Goal: Task Accomplishment & Management: Manage account settings

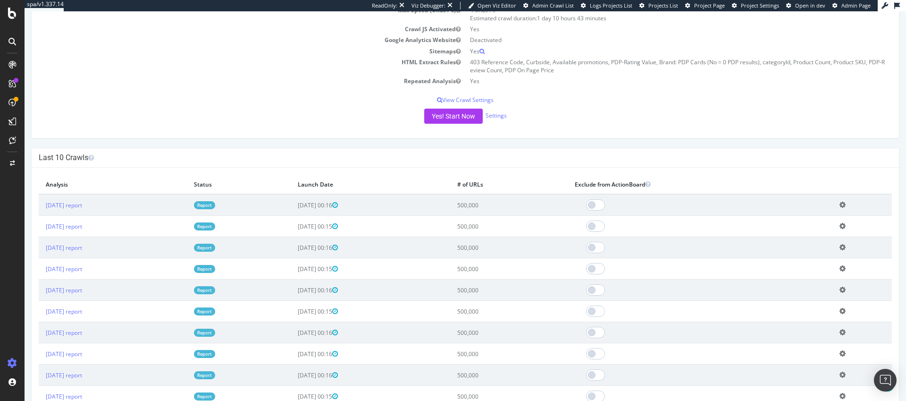
scroll to position [185, 0]
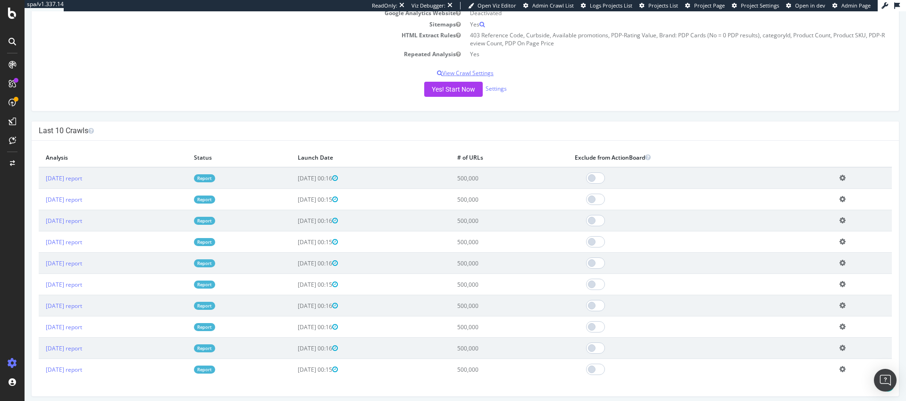
click at [459, 73] on p "View Crawl Settings" at bounding box center [465, 73] width 853 height 8
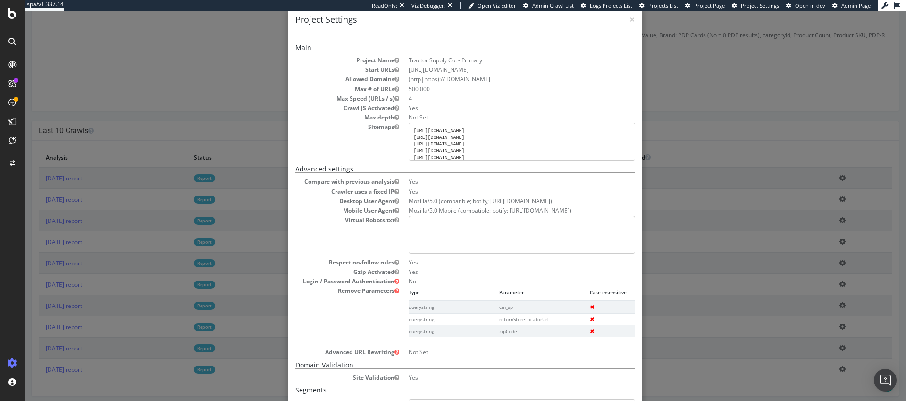
scroll to position [224, 0]
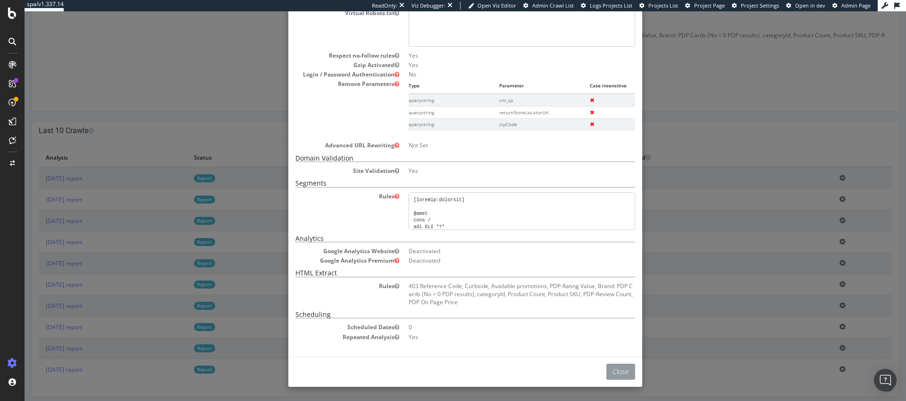
click at [616, 374] on button "Close" at bounding box center [620, 371] width 29 height 16
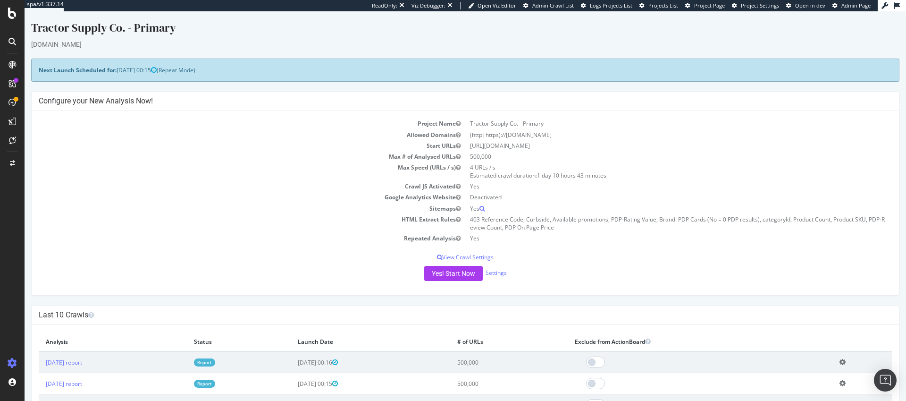
scroll to position [0, 0]
click at [885, 7] on icon at bounding box center [884, 5] width 7 height 7
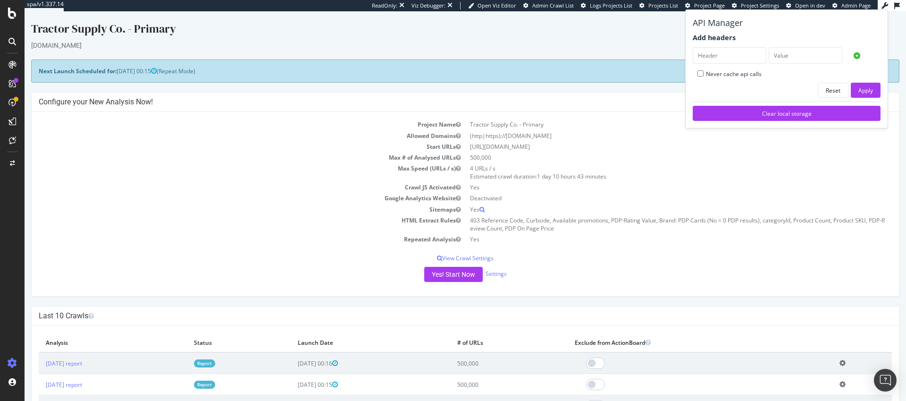
click at [785, 163] on td "4 URLs / s Estimated crawl duration: 1 day 10 hours 43 minutes" at bounding box center [678, 172] width 426 height 19
click at [637, 129] on td "Tractor Supply Co. - Primary" at bounding box center [678, 124] width 426 height 11
click at [631, 43] on div "[DOMAIN_NAME]" at bounding box center [465, 45] width 868 height 9
click at [884, 5] on icon at bounding box center [884, 5] width 7 height 7
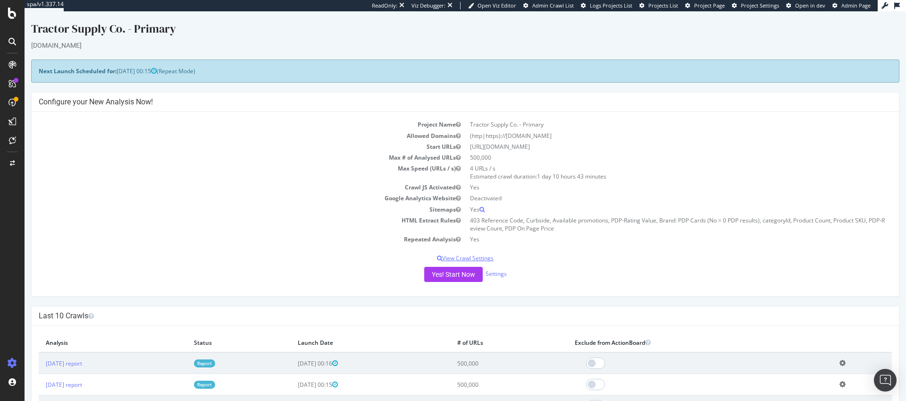
click at [476, 260] on p "View Crawl Settings" at bounding box center [465, 258] width 853 height 8
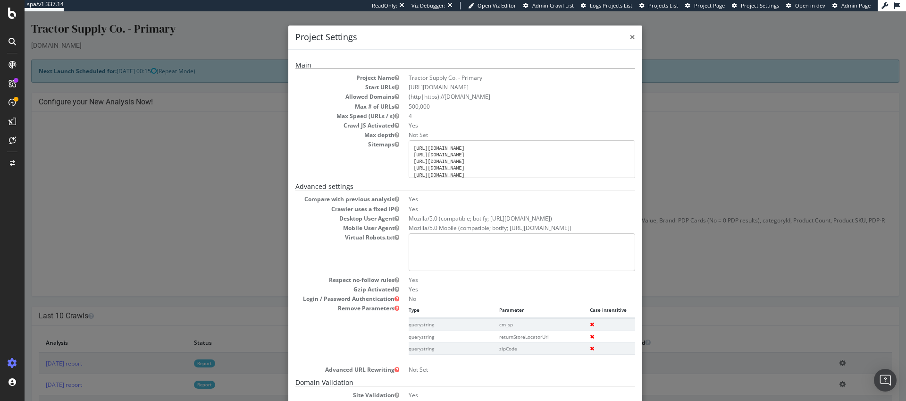
click at [630, 38] on span "×" at bounding box center [632, 36] width 6 height 13
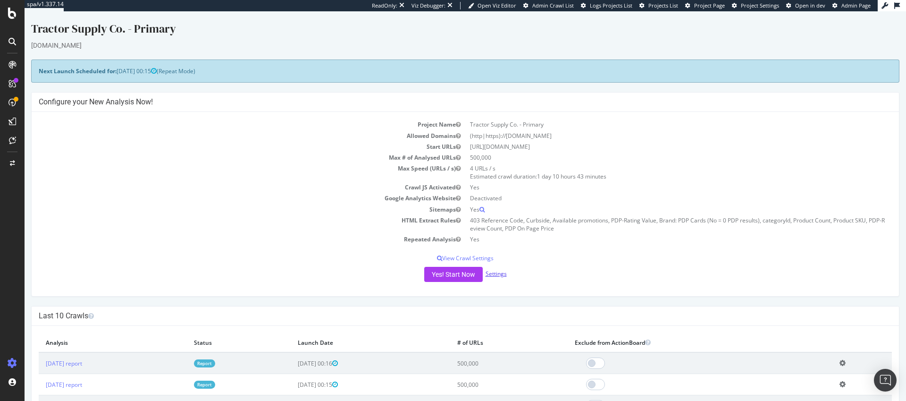
click at [493, 275] on link "Settings" at bounding box center [495, 273] width 21 height 8
click at [553, 7] on span "Admin Crawl List" at bounding box center [553, 5] width 42 height 7
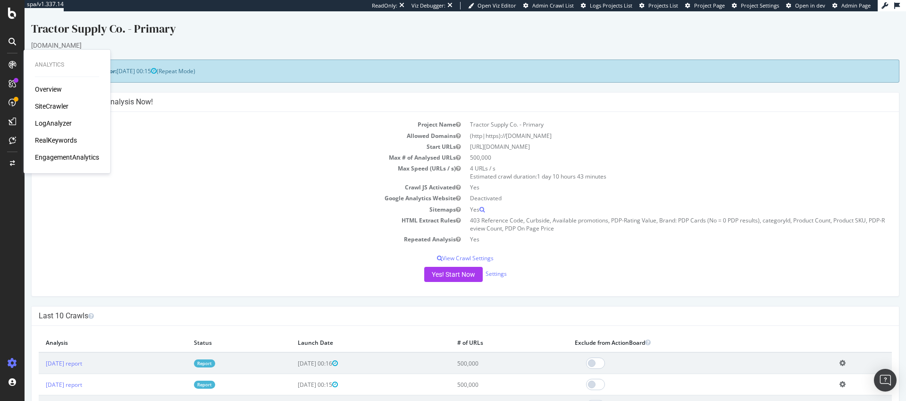
click at [52, 106] on div "SiteCrawler" at bounding box center [51, 105] width 33 height 9
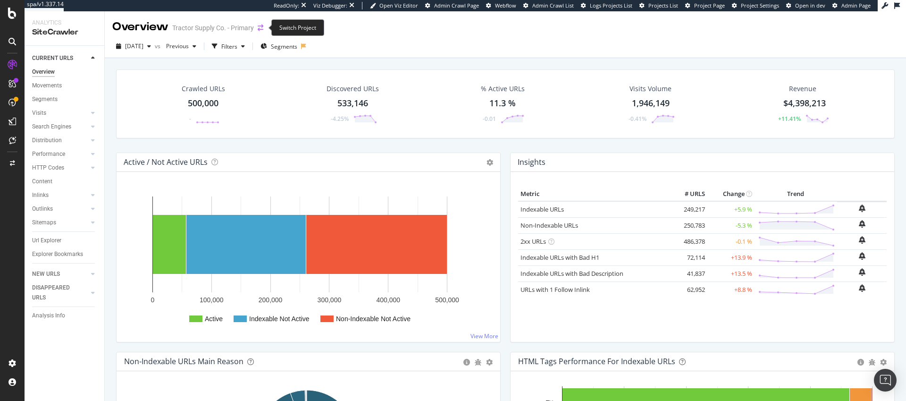
click at [262, 28] on icon "arrow-right-arrow-left" at bounding box center [261, 28] width 6 height 7
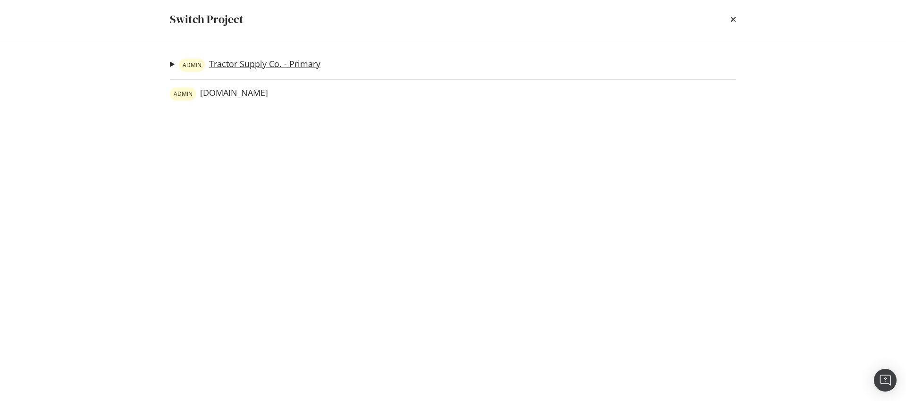
click at [250, 62] on link "ADMIN Tractor Supply Co. - Primary" at bounding box center [250, 64] width 142 height 13
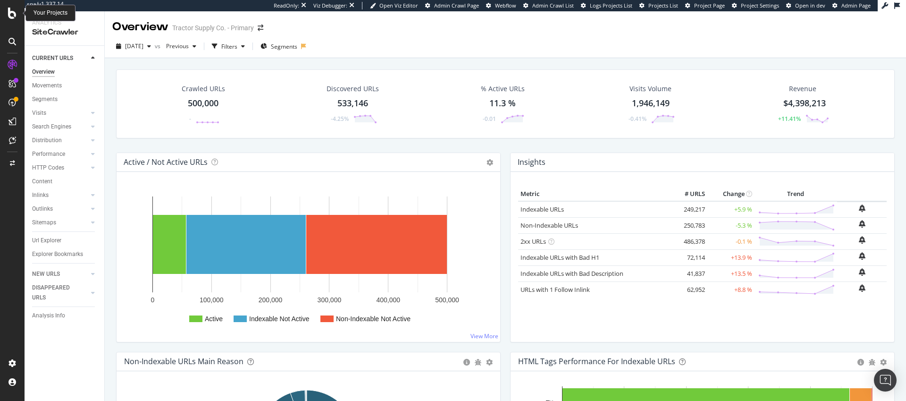
click at [11, 16] on icon at bounding box center [12, 13] width 8 height 11
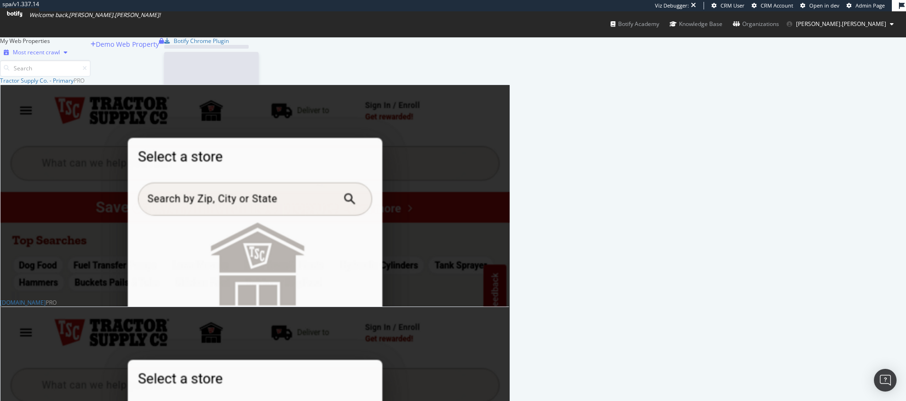
scroll to position [380, 503]
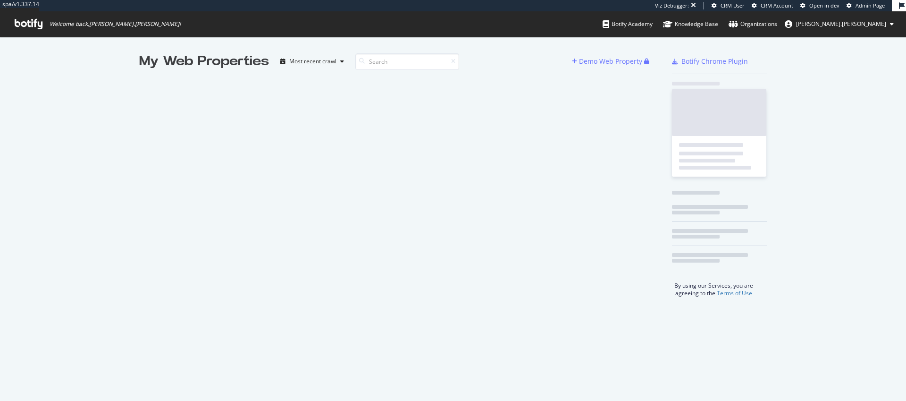
scroll to position [393, 892]
click at [652, 25] on div "Botify Academy" at bounding box center [627, 23] width 50 height 9
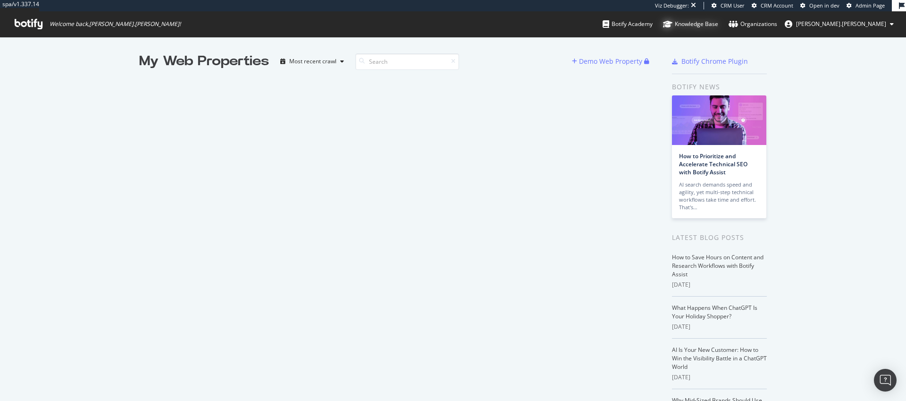
click at [718, 27] on div "Knowledge Base" at bounding box center [690, 23] width 55 height 9
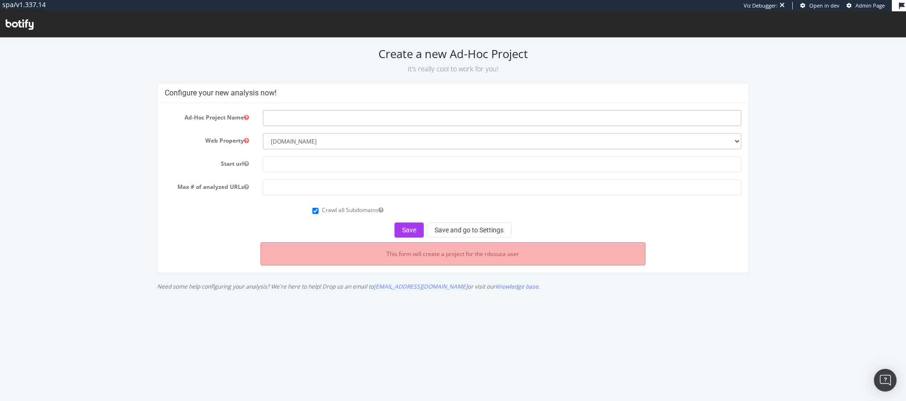
click at [289, 119] on input "text" at bounding box center [502, 118] width 478 height 16
type input "filter url test crawl"
click at [274, 166] on input "text" at bounding box center [502, 164] width 478 height 16
type input "https://www.tractorsupply.com"
click at [276, 185] on input "number" at bounding box center [502, 187] width 478 height 16
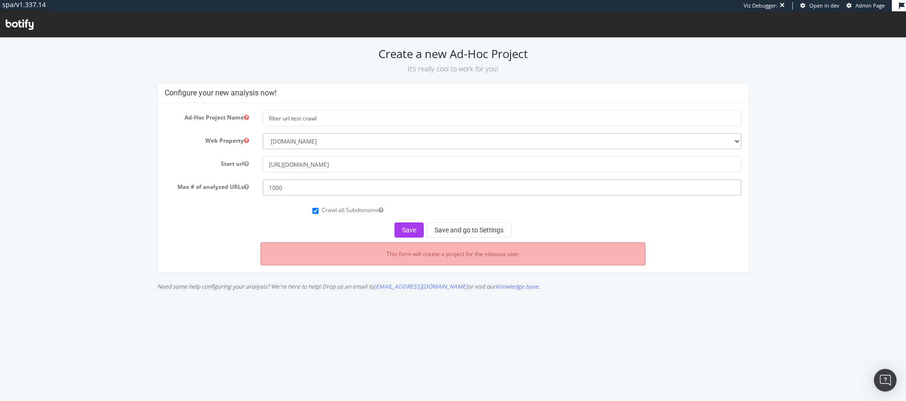
type input "1000"
click at [316, 210] on input "Crawl all Subdomains" at bounding box center [315, 211] width 6 height 6
checkbox input "false"
click at [488, 234] on button "Save and go to Settings" at bounding box center [468, 229] width 85 height 15
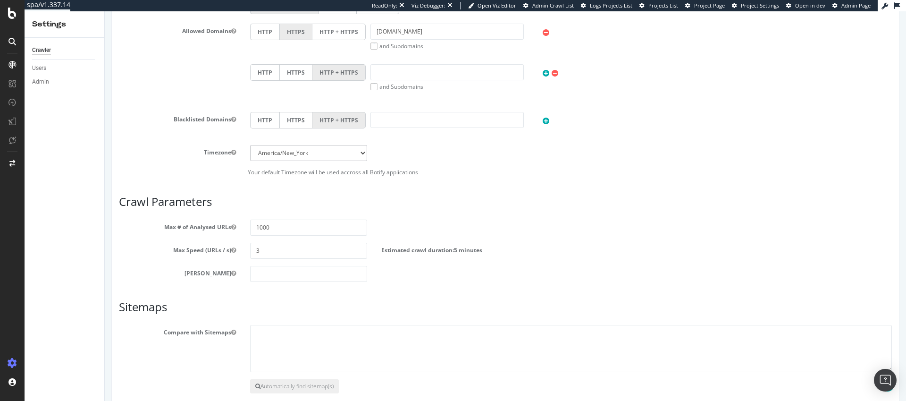
scroll to position [407, 0]
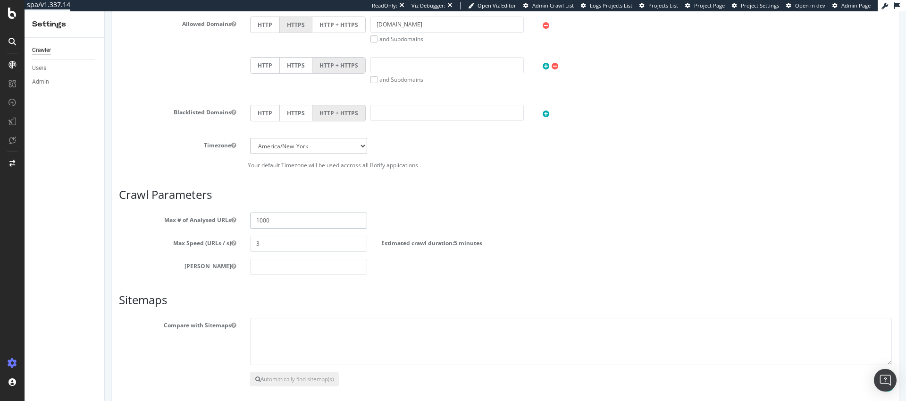
drag, startPoint x: 276, startPoint y: 222, endPoint x: 256, endPoint y: 222, distance: 20.8
click at [256, 222] on input "1000" at bounding box center [308, 220] width 117 height 16
type input "5000"
click at [259, 245] on input "3" at bounding box center [308, 243] width 117 height 16
type input "2"
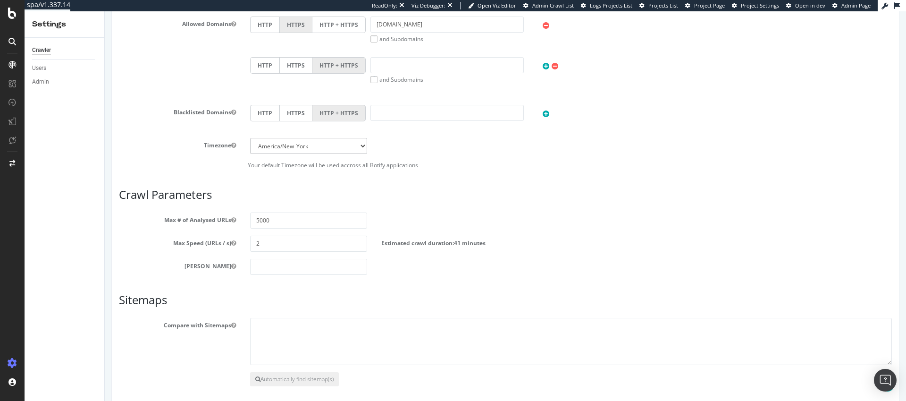
click at [364, 293] on h3 "Sitemaps" at bounding box center [505, 299] width 773 height 12
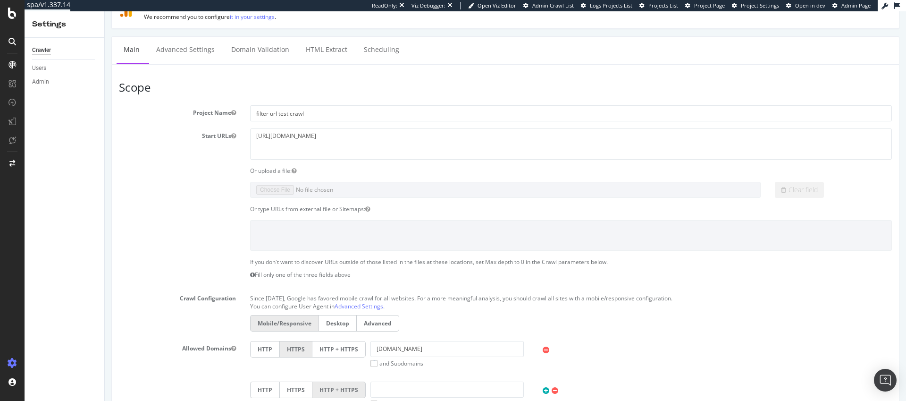
scroll to position [0, 0]
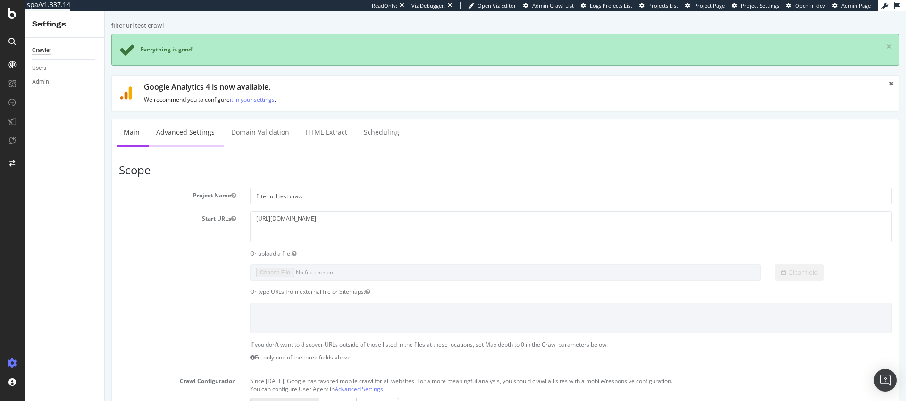
click at [202, 135] on link "Advanced Settings" at bounding box center [185, 132] width 73 height 26
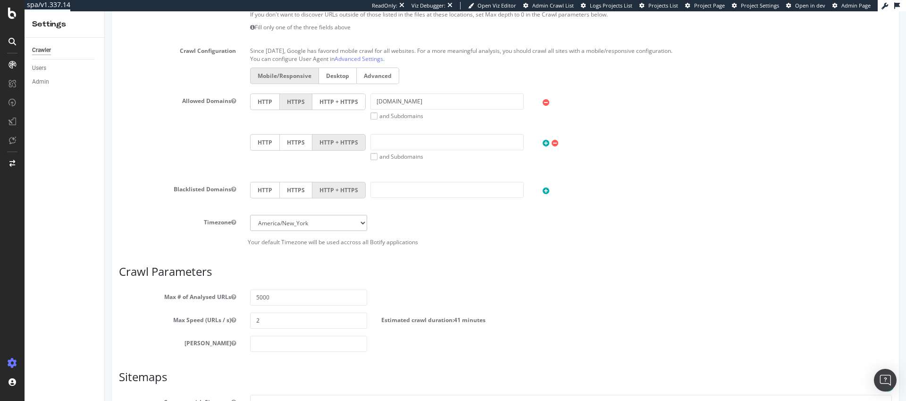
scroll to position [449, 0]
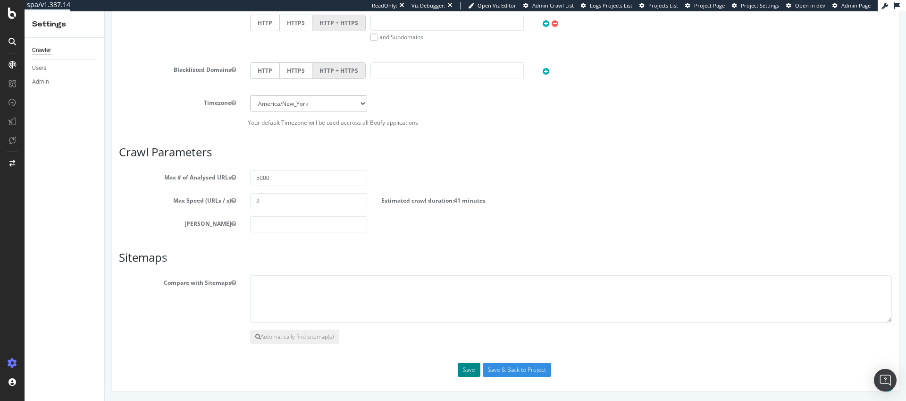
click at [466, 369] on button "Save" at bounding box center [469, 369] width 23 height 14
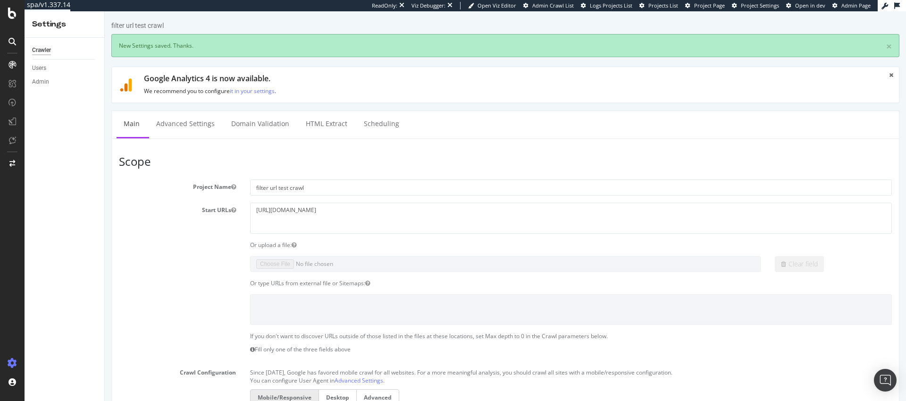
scroll to position [0, 0]
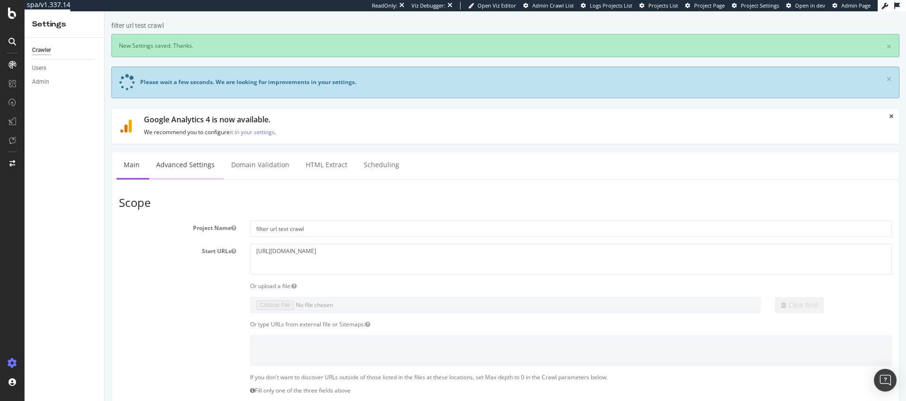
click at [203, 165] on link "Advanced Settings" at bounding box center [185, 165] width 73 height 26
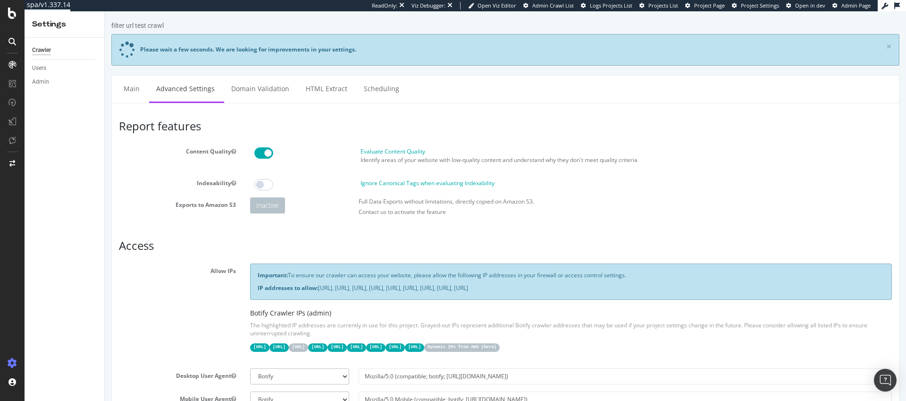
click at [259, 152] on span at bounding box center [263, 152] width 19 height 11
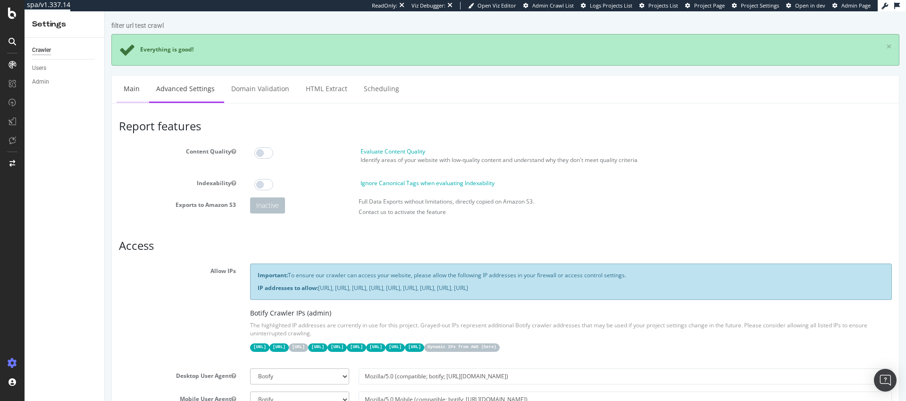
click at [134, 92] on link "Main" at bounding box center [132, 88] width 30 height 26
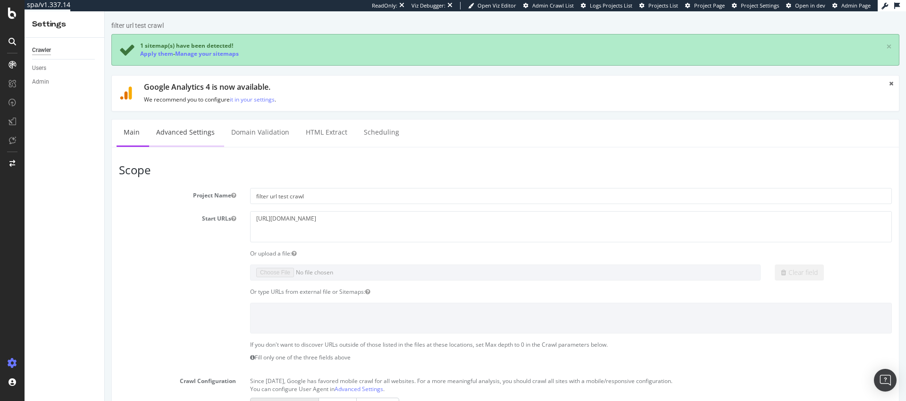
click at [193, 134] on link "Advanced Settings" at bounding box center [185, 132] width 73 height 26
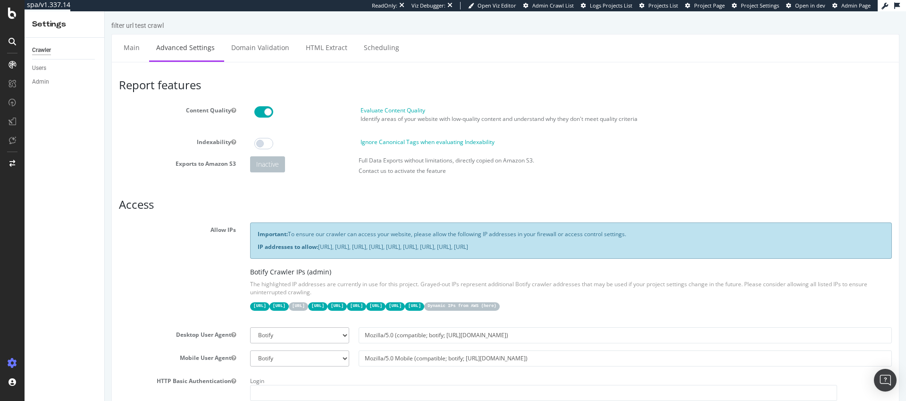
click at [260, 110] on span at bounding box center [263, 111] width 19 height 11
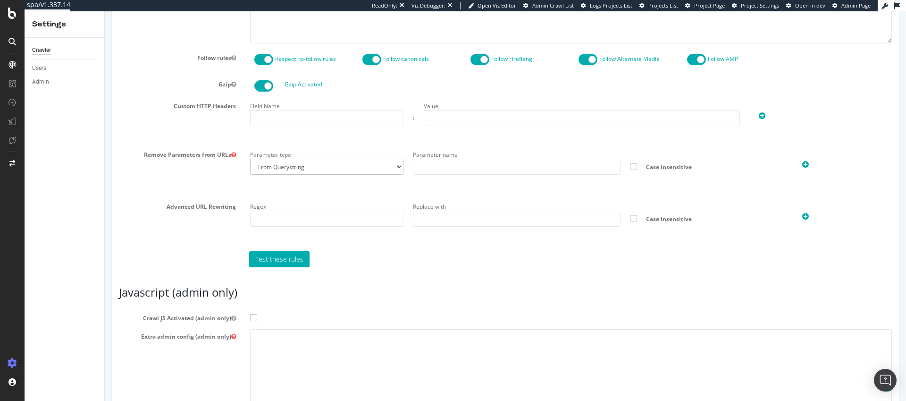
scroll to position [651, 0]
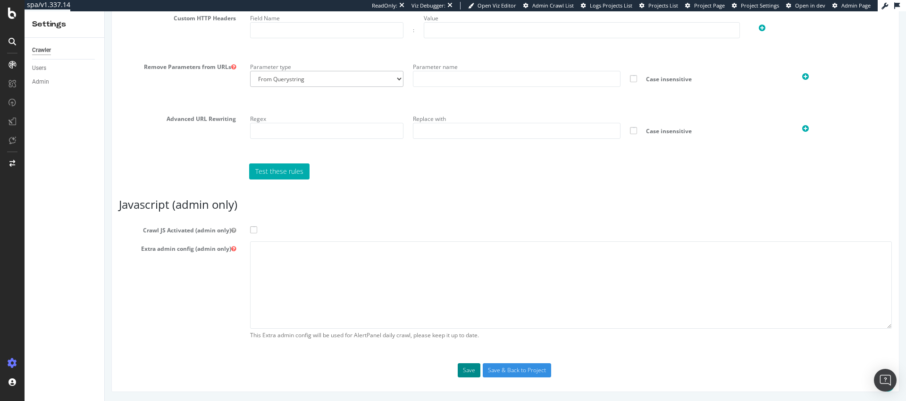
click at [469, 366] on button "Save" at bounding box center [469, 370] width 23 height 14
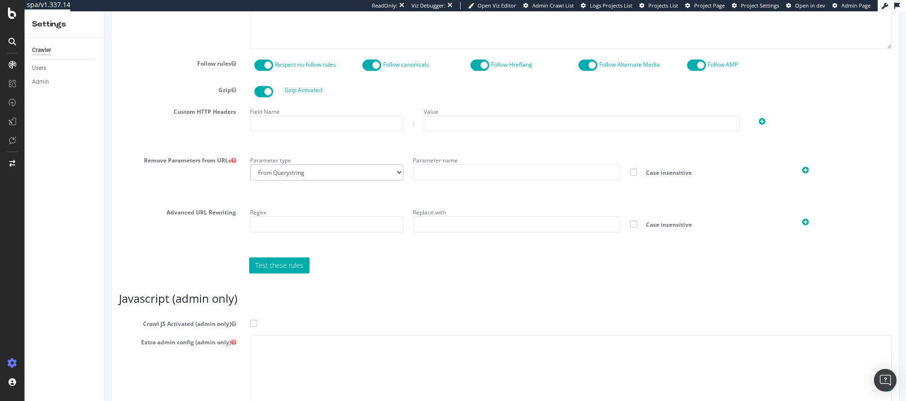
scroll to position [725, 0]
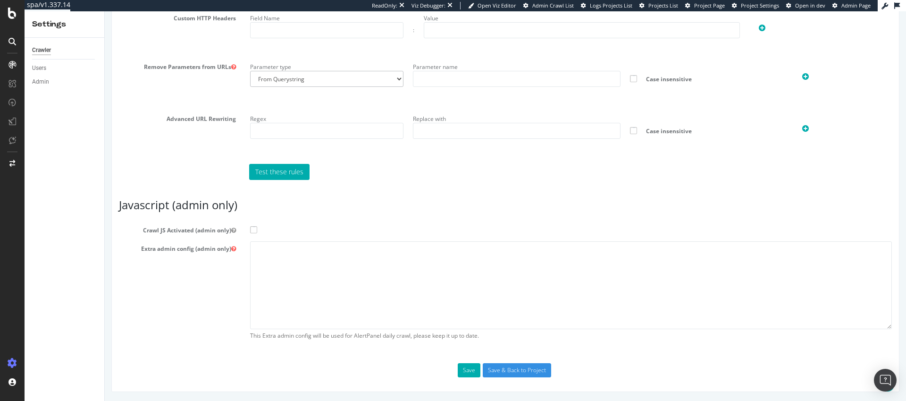
click at [252, 229] on span at bounding box center [253, 229] width 7 height 7
click at [105, 11] on input "Crawl JS Activated (admin only)" at bounding box center [105, 11] width 0 height 0
click at [463, 370] on button "Save" at bounding box center [469, 370] width 23 height 14
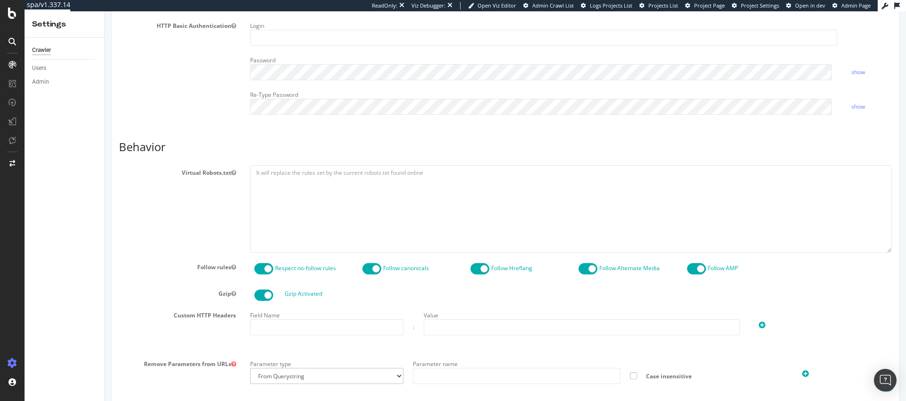
scroll to position [684, 0]
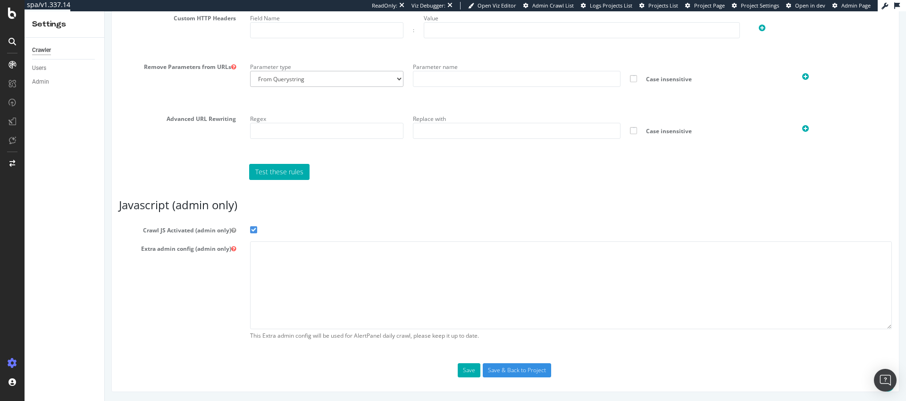
click at [462, 374] on button "Save" at bounding box center [469, 370] width 23 height 14
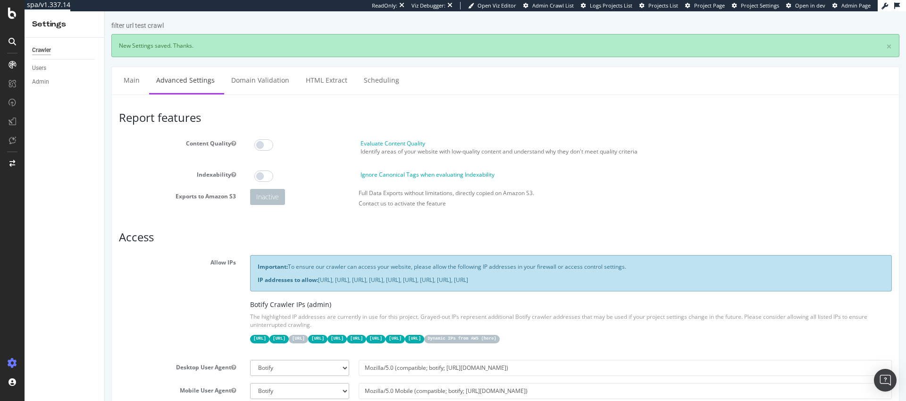
scroll to position [0, 0]
click at [129, 81] on link "Main" at bounding box center [132, 80] width 30 height 26
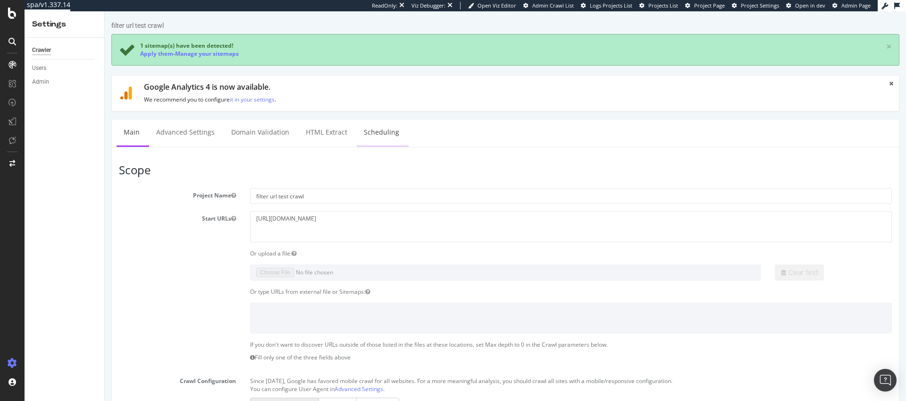
click at [380, 128] on link "Scheduling" at bounding box center [382, 132] width 50 height 26
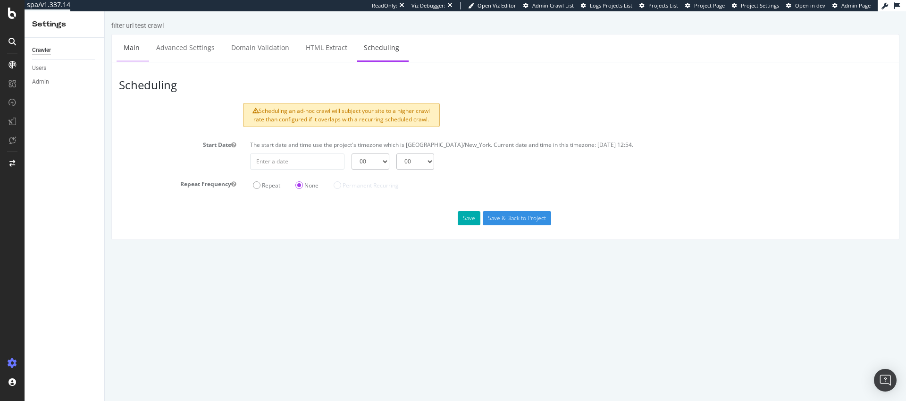
click at [130, 43] on link "Main" at bounding box center [132, 47] width 30 height 26
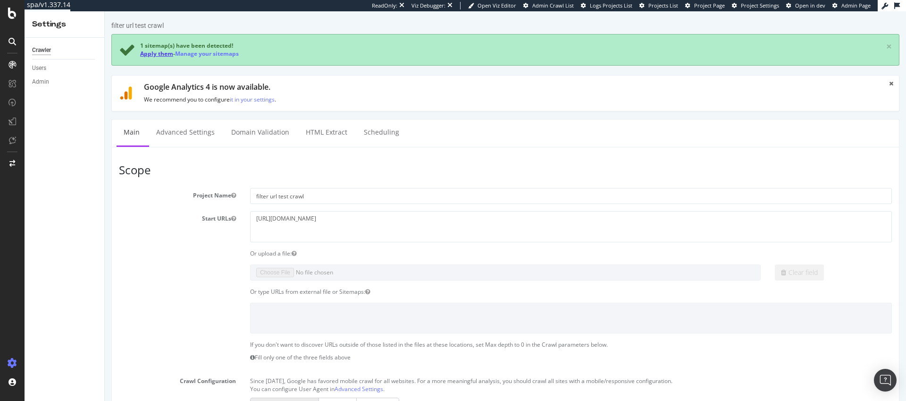
click at [158, 53] on link "Apply them" at bounding box center [156, 54] width 33 height 8
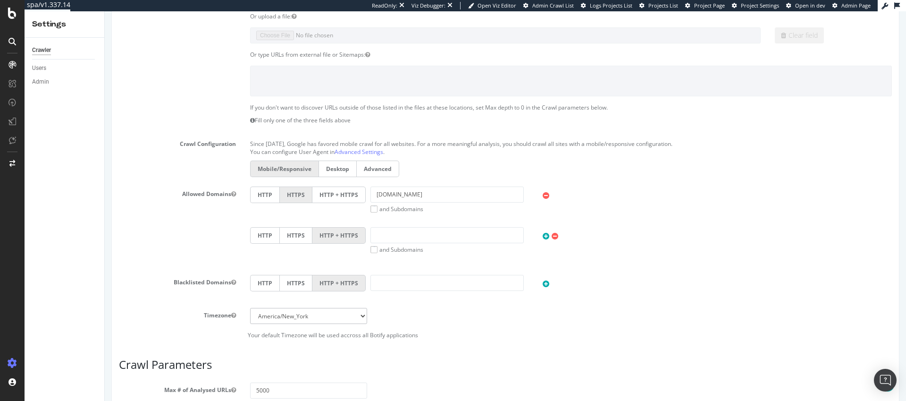
scroll to position [408, 0]
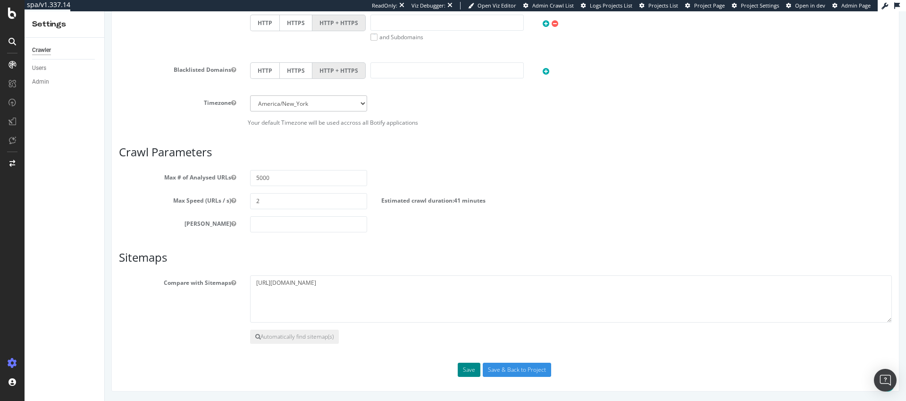
click at [463, 372] on button "Save" at bounding box center [469, 369] width 23 height 14
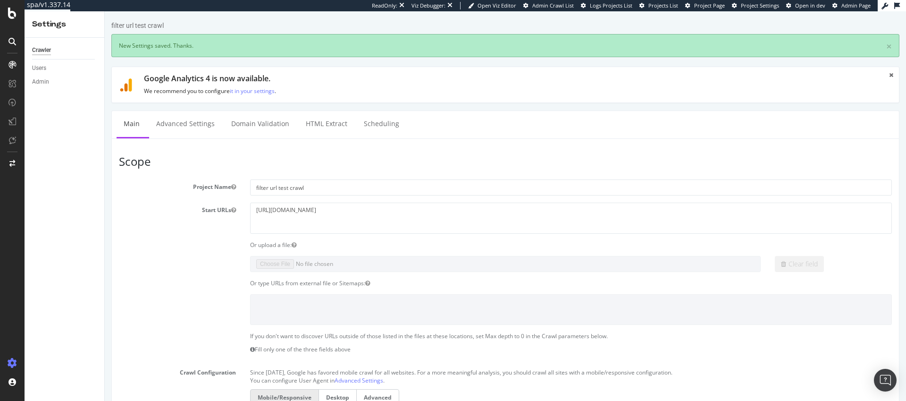
scroll to position [0, 0]
click at [39, 50] on div "Crawler" at bounding box center [41, 50] width 19 height 10
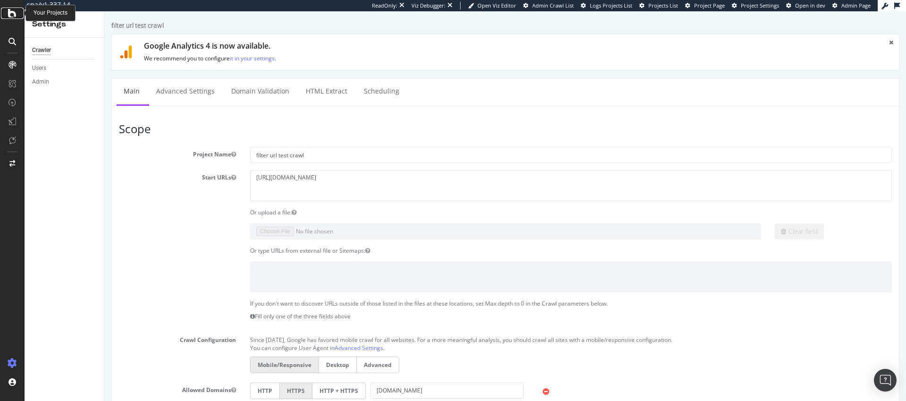
click at [13, 14] on icon at bounding box center [12, 13] width 8 height 11
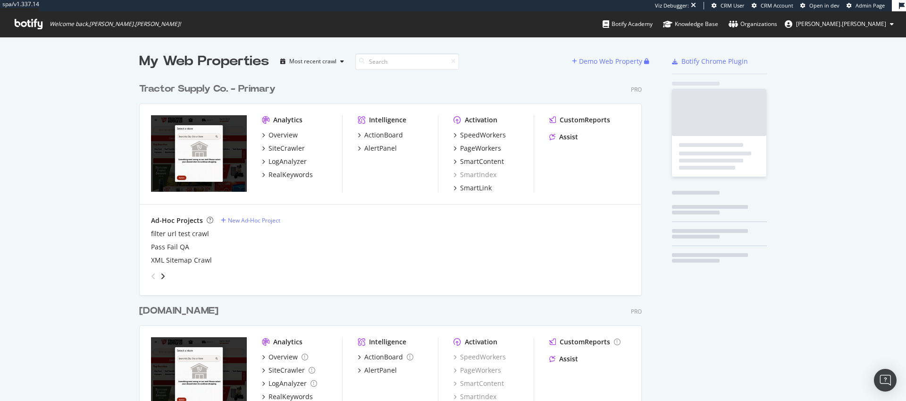
scroll to position [380, 503]
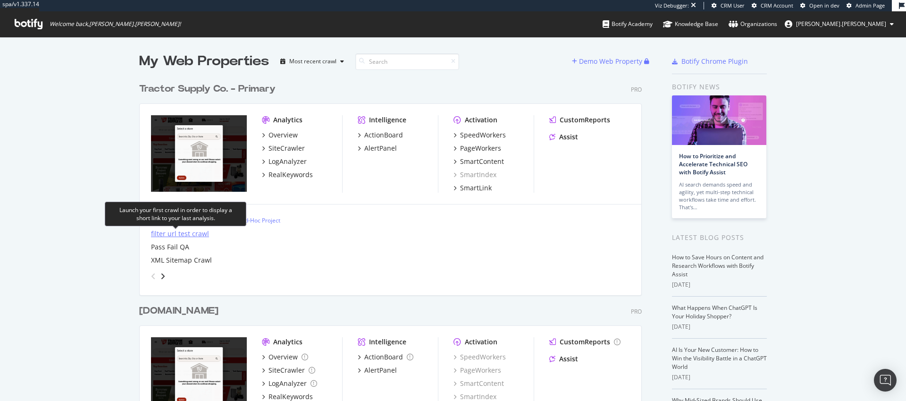
click at [184, 235] on div "filter url test crawl" at bounding box center [180, 233] width 58 height 9
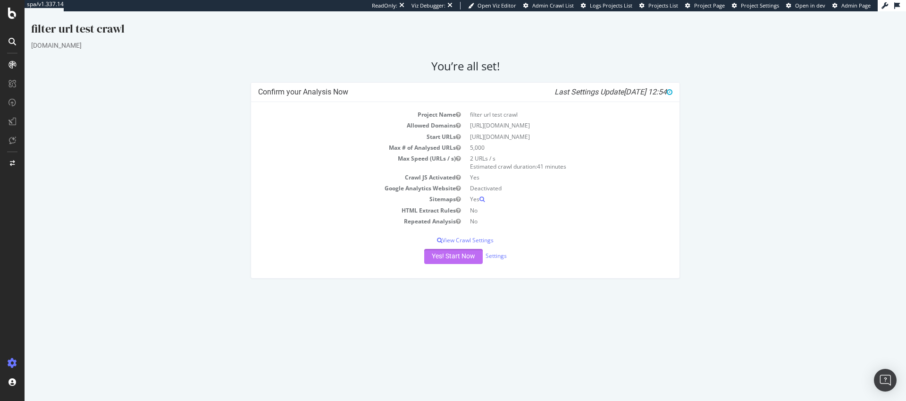
click at [448, 256] on button "Yes! Start Now" at bounding box center [453, 256] width 58 height 15
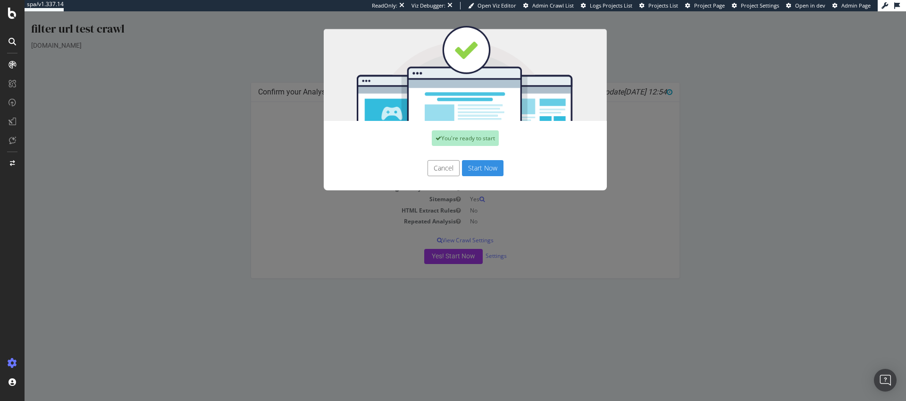
click at [481, 171] on button "Start Now" at bounding box center [483, 168] width 42 height 16
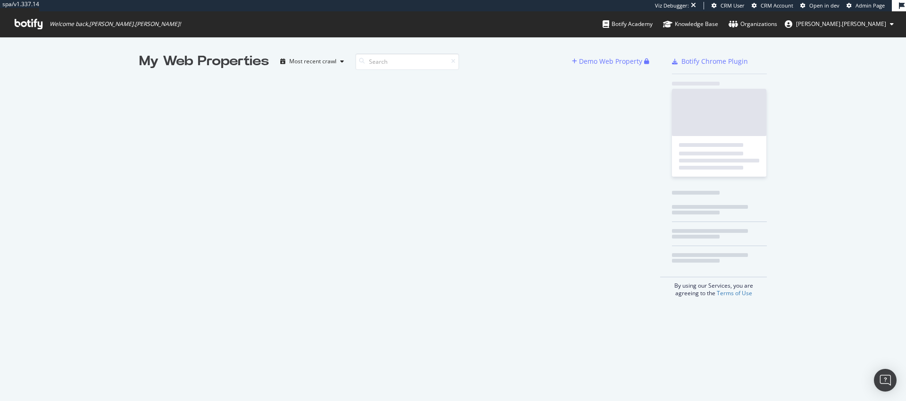
scroll to position [393, 892]
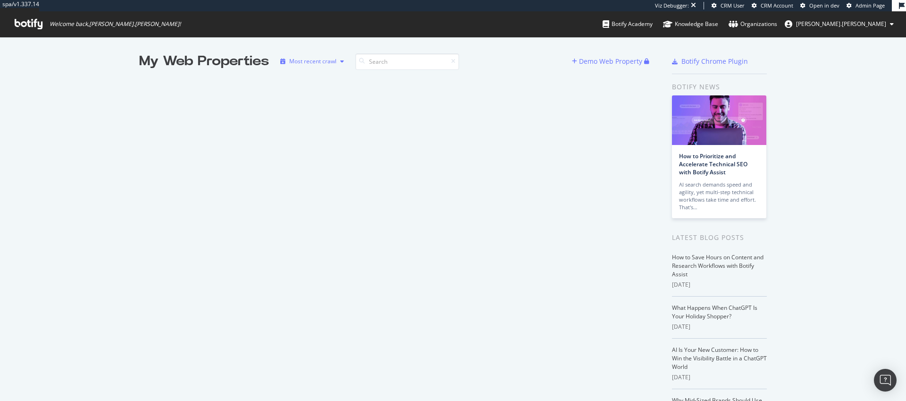
click at [331, 60] on div "Most recent crawl" at bounding box center [312, 61] width 47 height 6
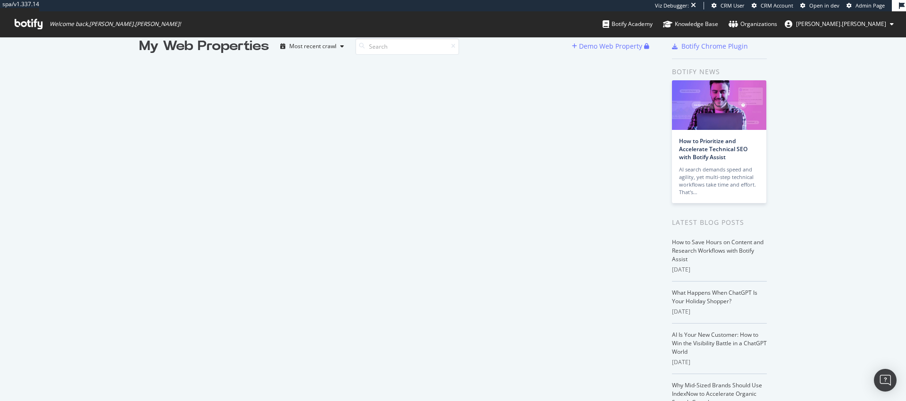
scroll to position [0, 0]
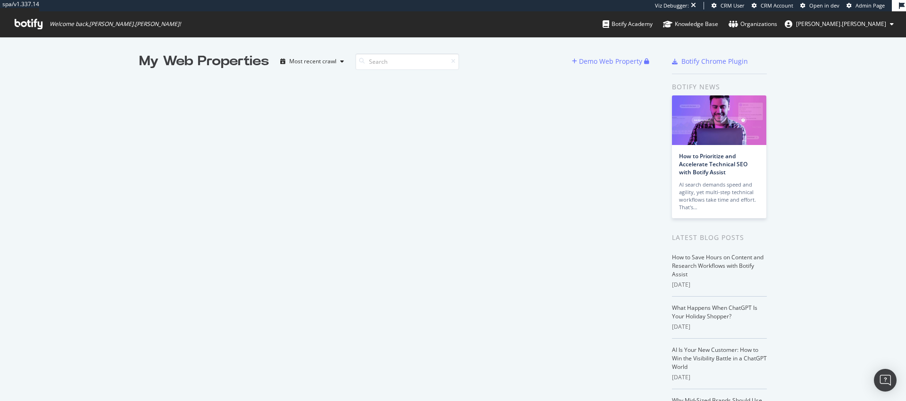
click at [892, 25] on icon at bounding box center [892, 24] width 4 height 6
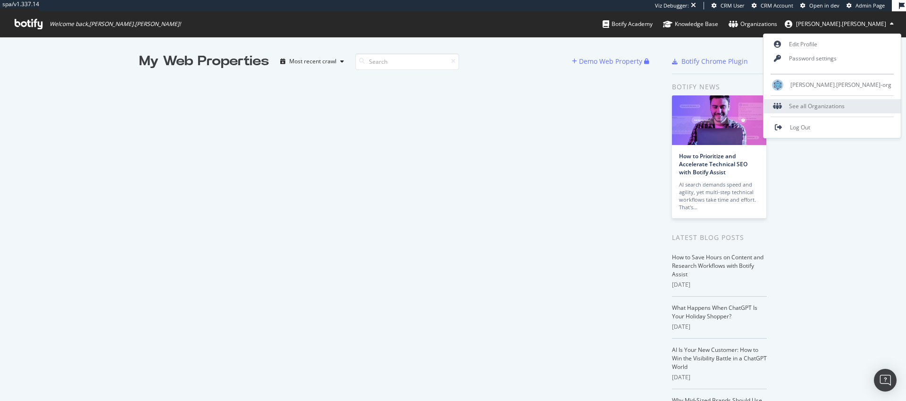
click at [860, 107] on div "See all Organizations" at bounding box center [831, 106] width 137 height 14
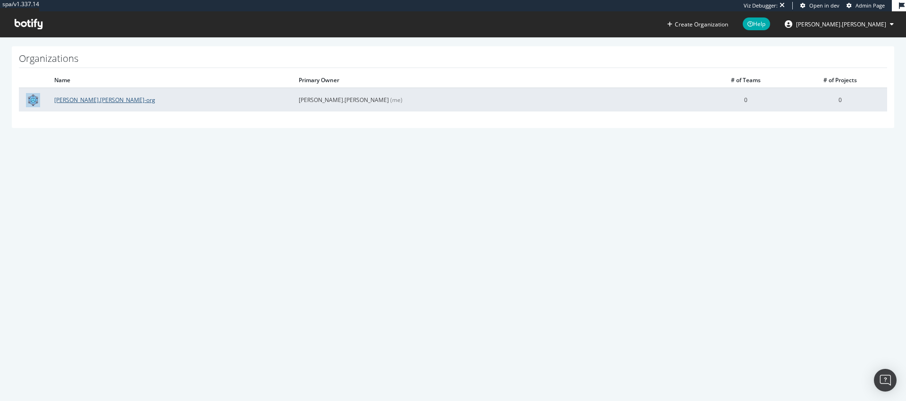
click at [82, 102] on link "[PERSON_NAME].[PERSON_NAME]-org" at bounding box center [104, 100] width 101 height 8
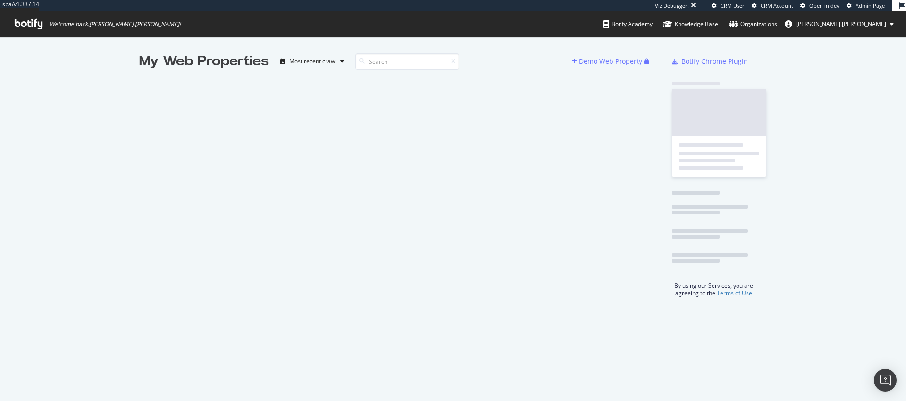
scroll to position [393, 892]
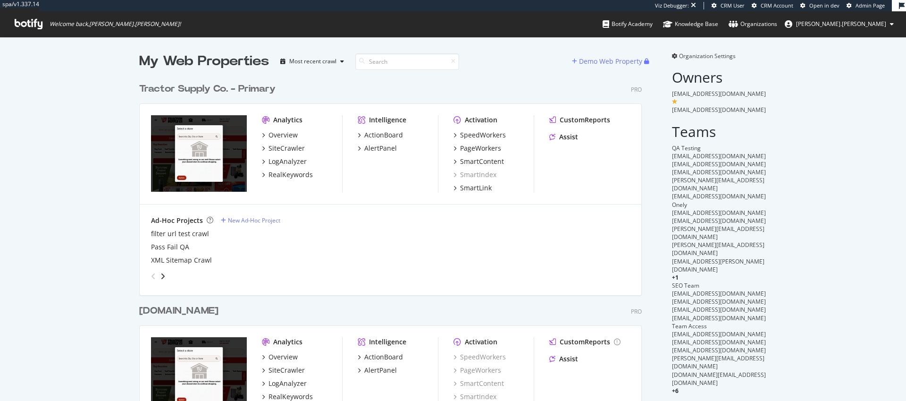
scroll to position [380, 503]
click at [283, 150] on div "SiteCrawler" at bounding box center [286, 147] width 36 height 9
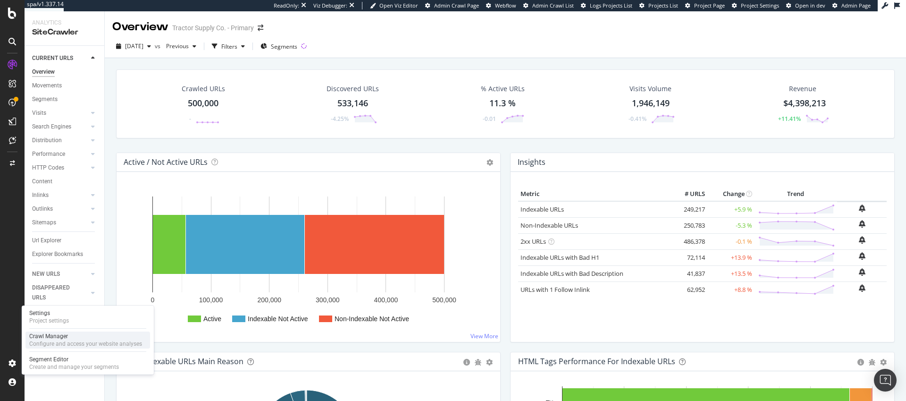
click at [51, 340] on div "Configure and access your website analyses" at bounding box center [85, 344] width 113 height 8
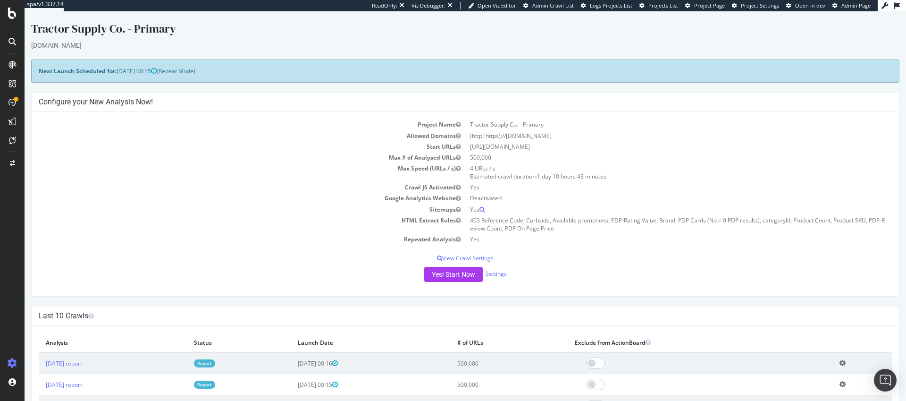
click at [461, 256] on p "View Crawl Settings" at bounding box center [465, 258] width 853 height 8
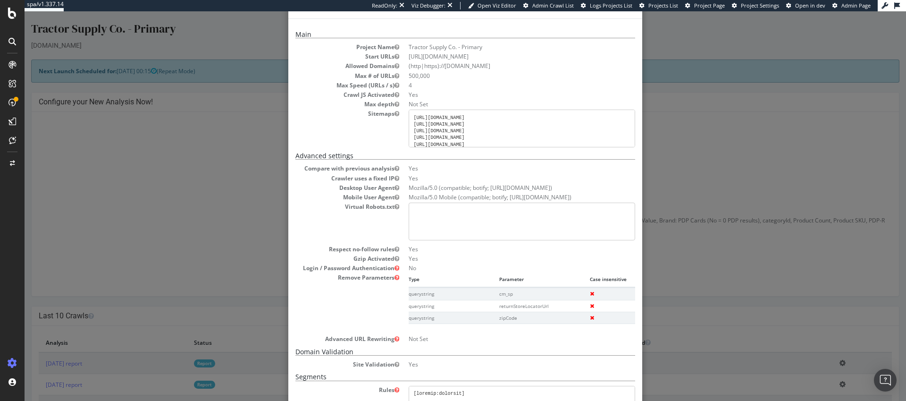
scroll to position [45, 0]
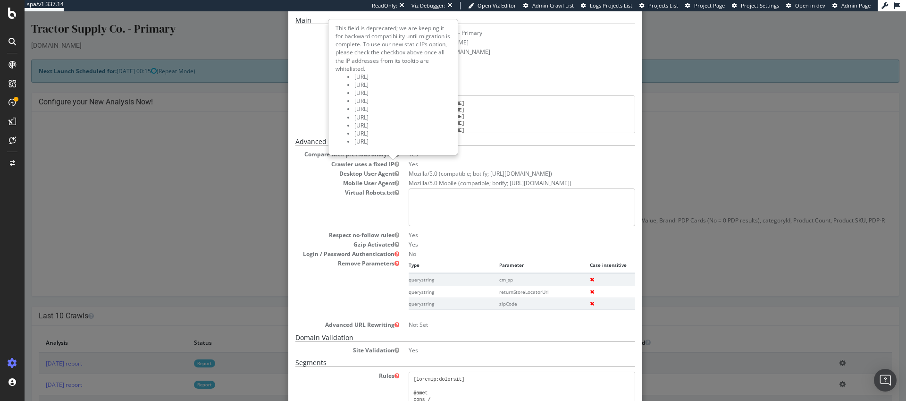
click at [394, 164] on icon "button" at bounding box center [396, 164] width 5 height 6
drag, startPoint x: 392, startPoint y: 142, endPoint x: 355, endPoint y: 79, distance: 73.2
click at [355, 79] on ul "[URL] [URL] [URL] [URL] [URL] [URL] [URL] [URL] [URL]" at bounding box center [392, 109] width 115 height 73
copy ul "[URL] [URL] [URL] [URL] [URL] [URL] [URL] [URL] [URL]"
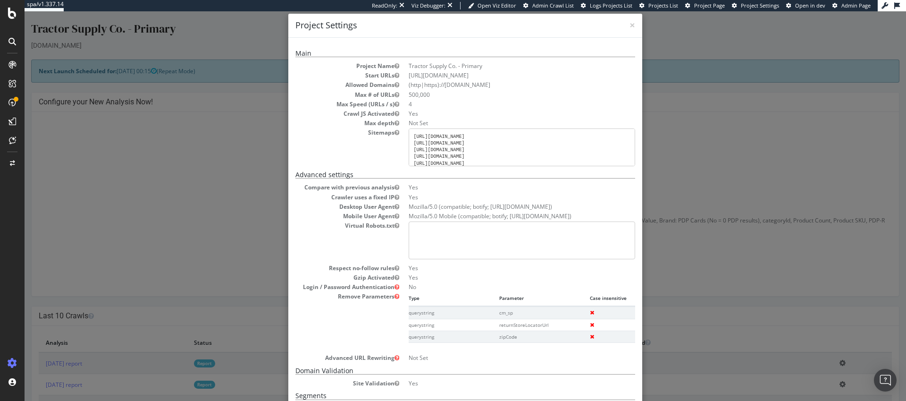
scroll to position [0, 0]
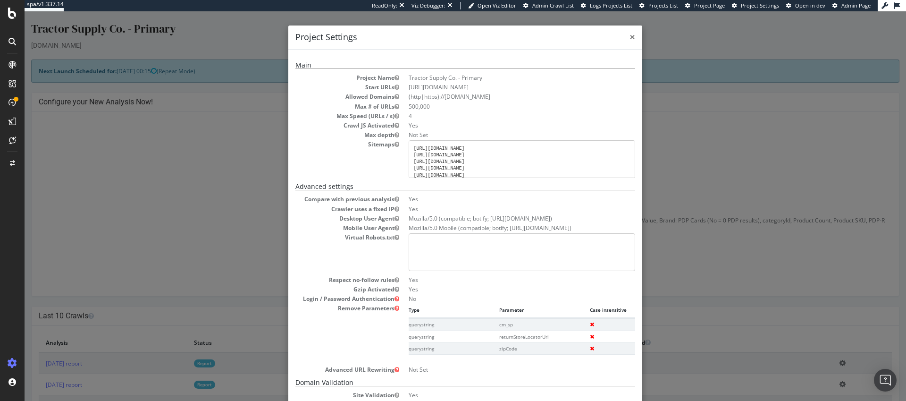
click at [629, 37] on span "×" at bounding box center [632, 36] width 6 height 13
